Goal: Information Seeking & Learning: Learn about a topic

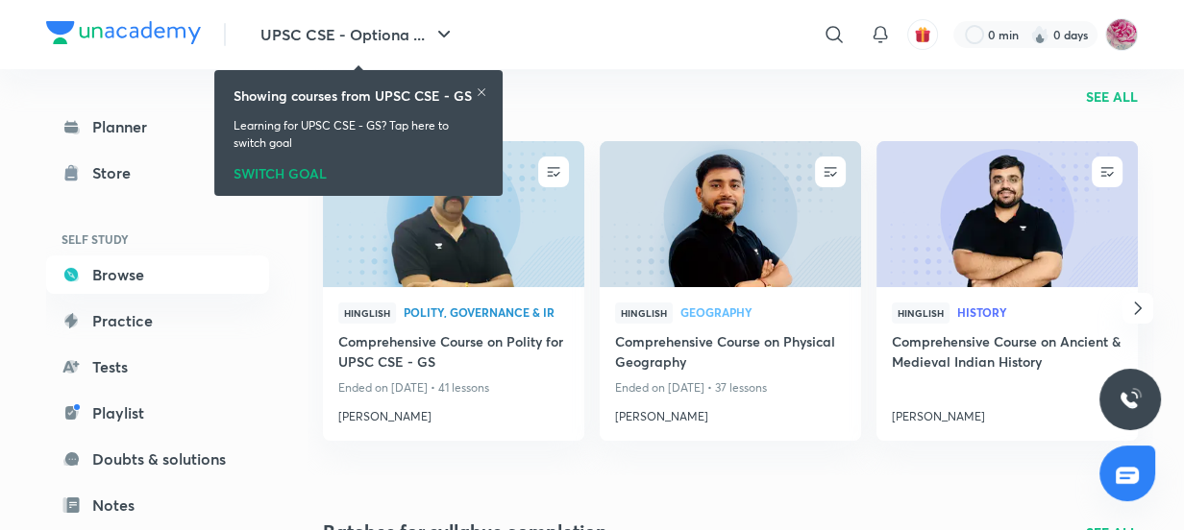
scroll to position [209, 0]
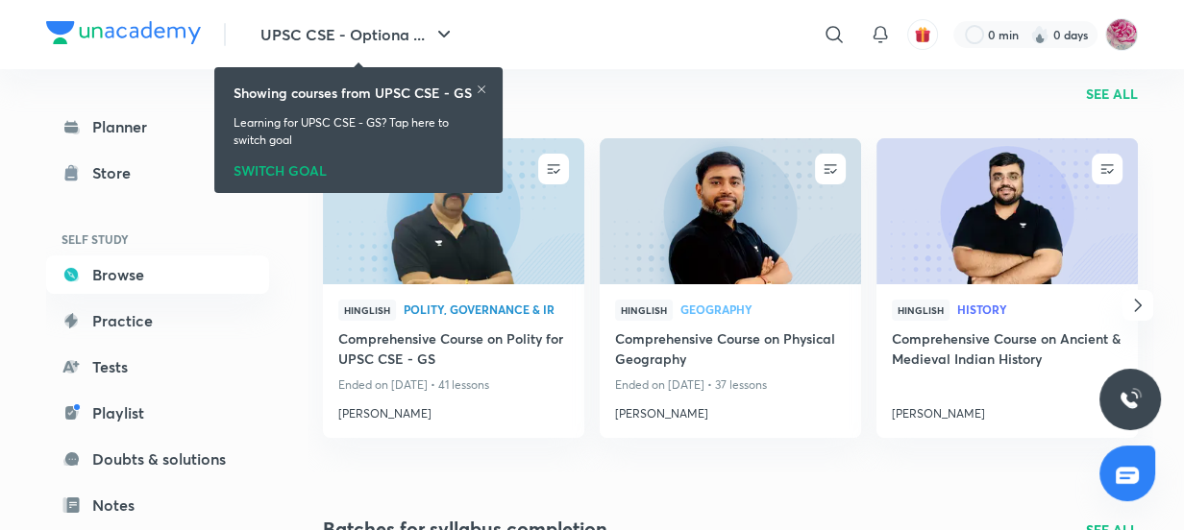
click at [476, 86] on icon at bounding box center [482, 90] width 12 height 12
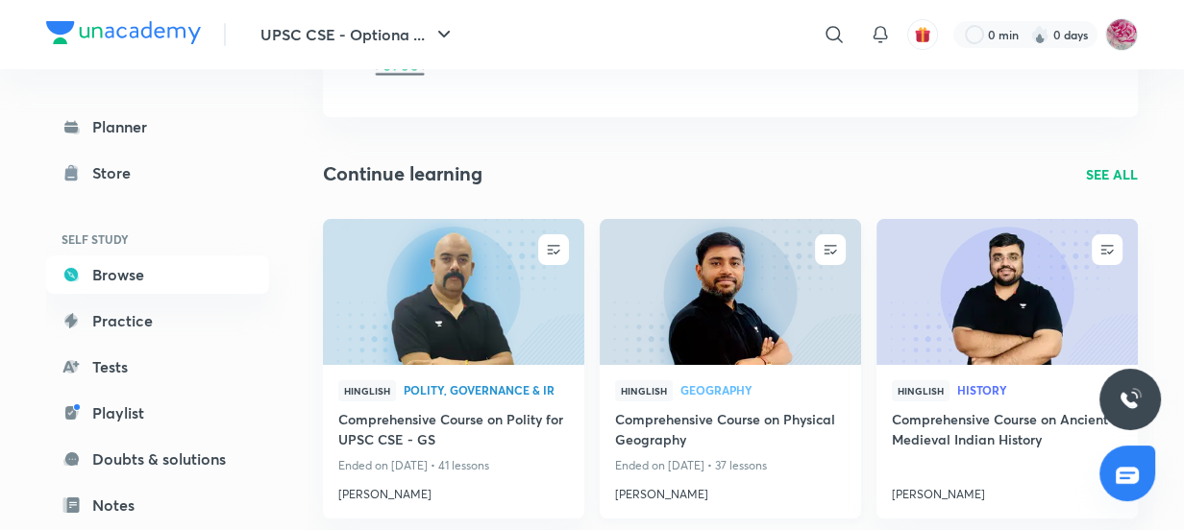
scroll to position [128, 0]
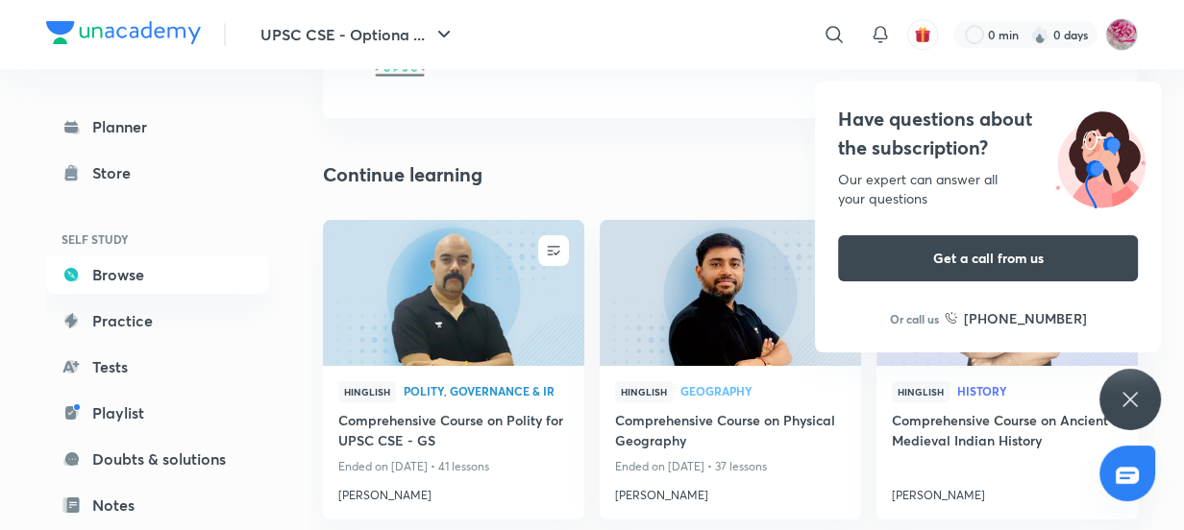
click at [1140, 375] on div "Have questions about the subscription? Our expert can answer all your questions…" at bounding box center [1129, 399] width 61 height 61
drag, startPoint x: 1165, startPoint y: 409, endPoint x: 1119, endPoint y: 386, distance: 50.7
click at [1119, 386] on div "Have questions about the subscription? Our expert can answer all your questions…" at bounding box center [1129, 399] width 61 height 61
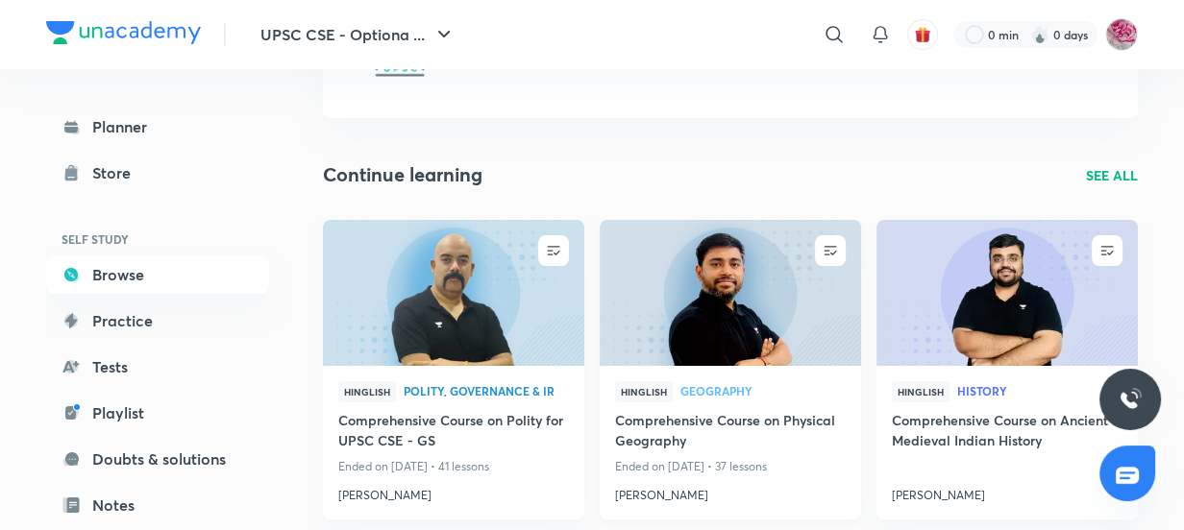
scroll to position [314, 0]
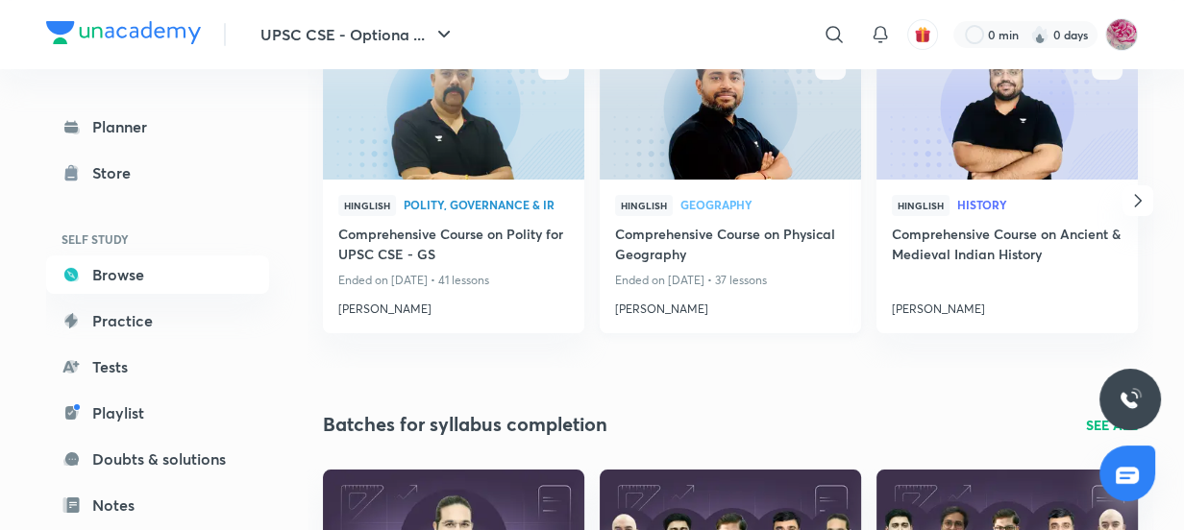
click at [714, 133] on img at bounding box center [730, 106] width 266 height 149
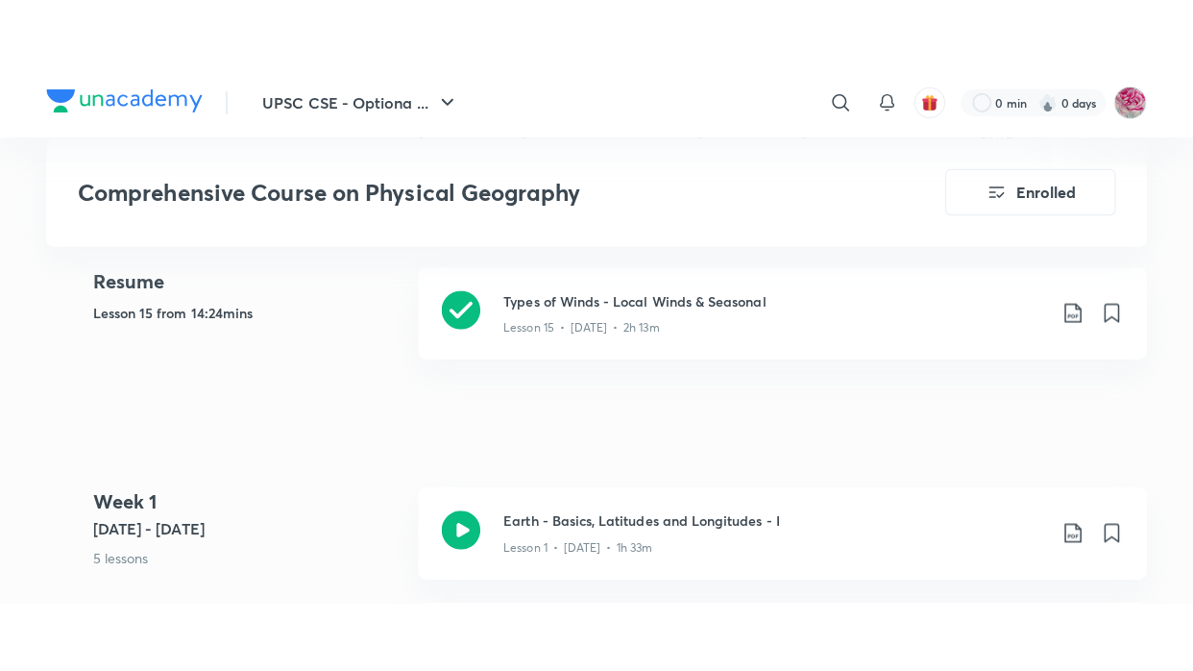
scroll to position [867, 0]
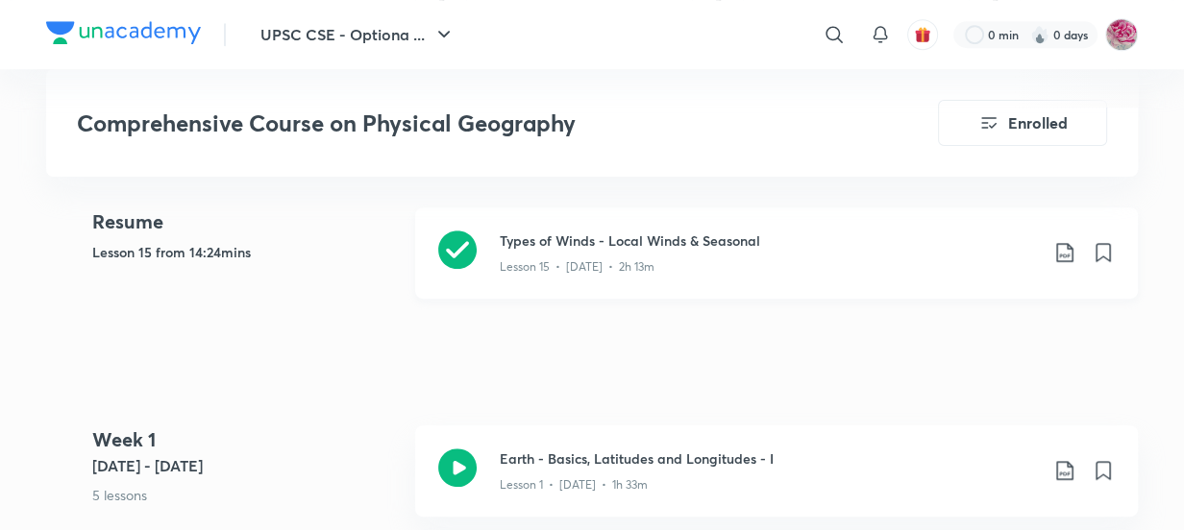
click at [549, 261] on p "Lesson 15 • [DATE] • 2h 13m" at bounding box center [577, 266] width 155 height 17
